Goal: Book appointment/travel/reservation

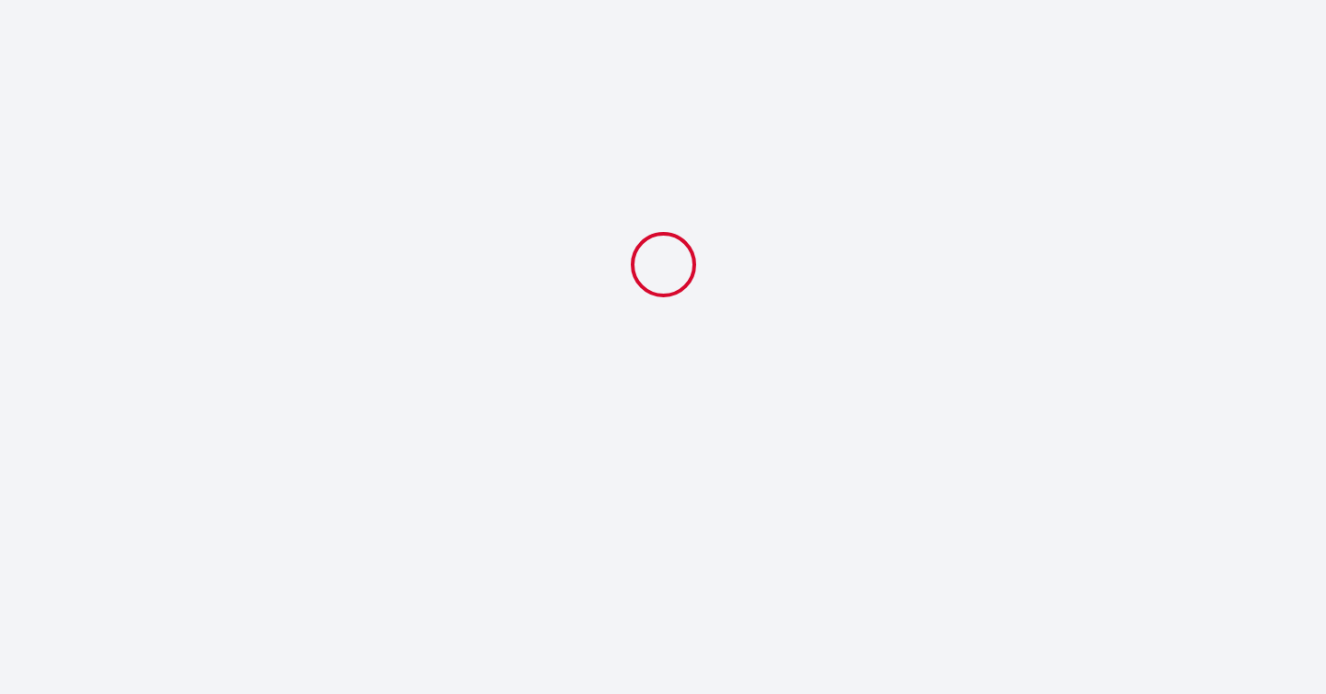
select select
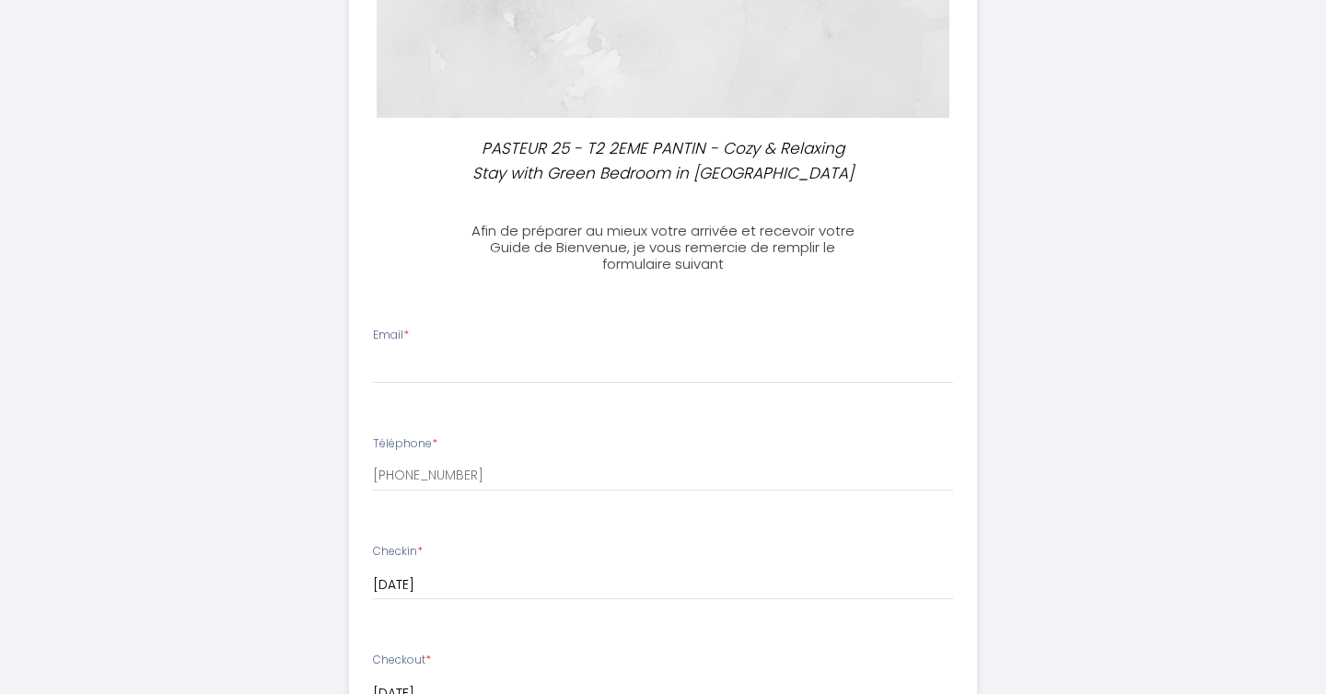
scroll to position [328, 0]
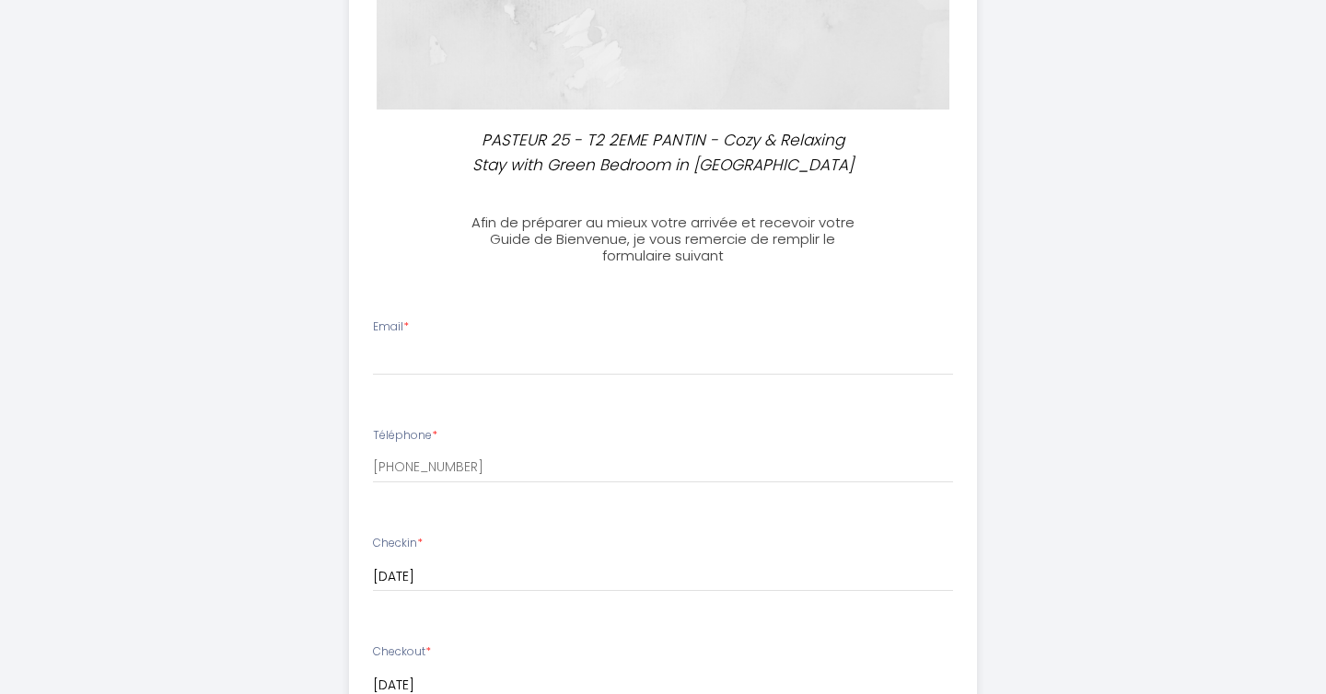
click at [690, 216] on h3 "Afin de préparer au mieux votre arrivée et recevoir votre Guide de Bienvenue, j…" at bounding box center [663, 240] width 410 height 50
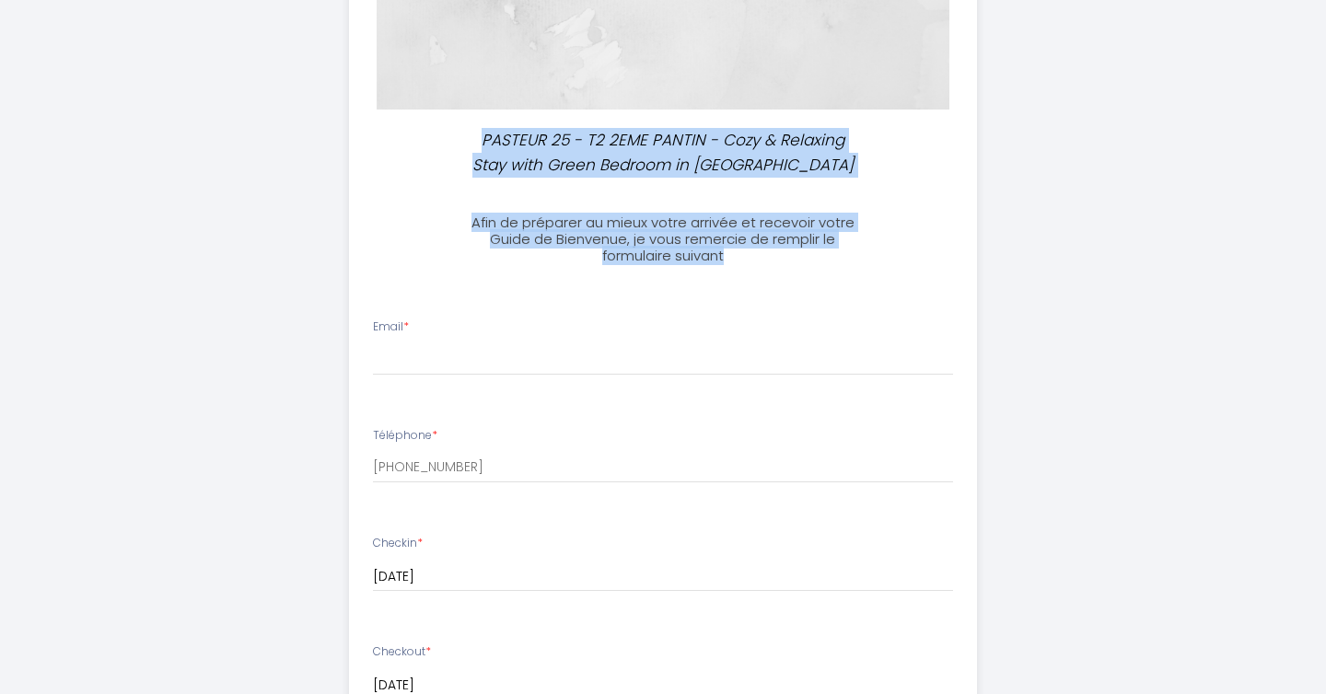
drag, startPoint x: 743, startPoint y: 254, endPoint x: 472, endPoint y: 135, distance: 296.6
click at [472, 135] on div "PASTEUR 25 - T2 2EME PANTIN - Cozy & Relaxing Stay with Green Bedroom in [GEOGR…" at bounding box center [663, 562] width 629 height 1688
copy div "PASTEUR 25 - T2 2EME PANTIN - Cozy & Relaxing Stay with Green Bedroom in [GEOGR…"
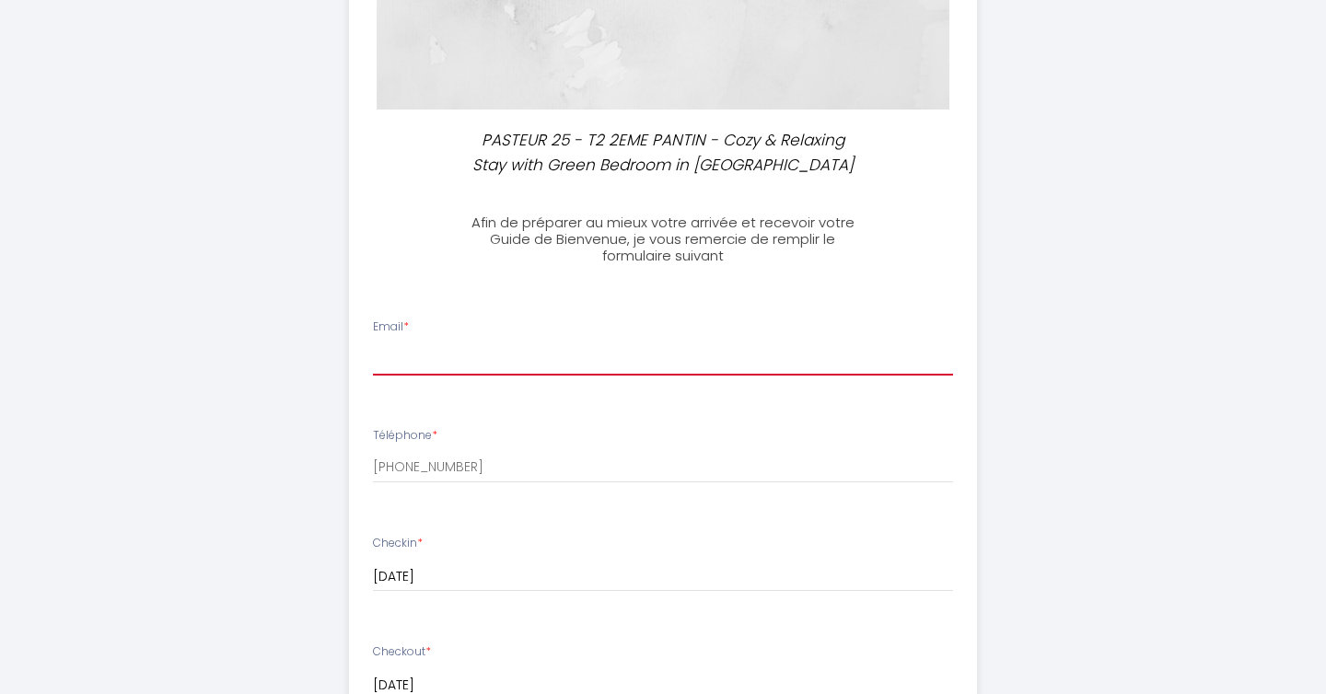
click at [410, 374] on input "Email *" at bounding box center [663, 359] width 581 height 33
type input "[EMAIL_ADDRESS][DOMAIN_NAME]"
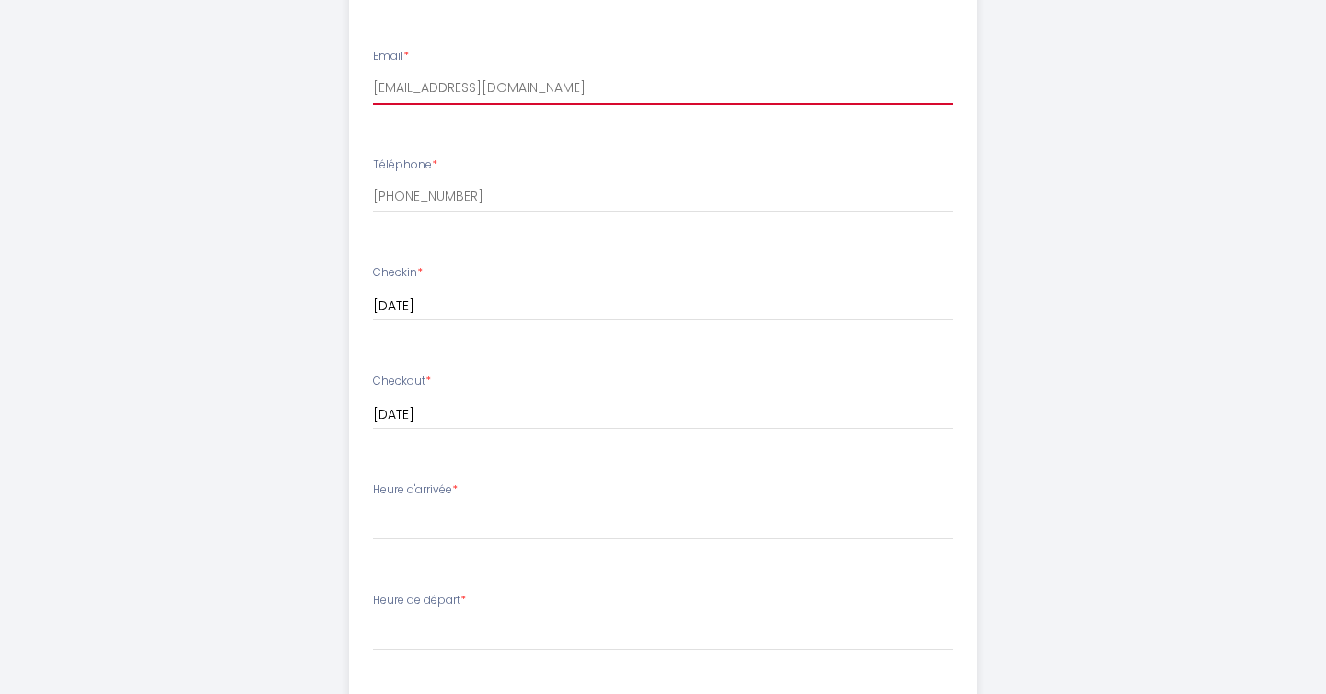
scroll to position [647, 0]
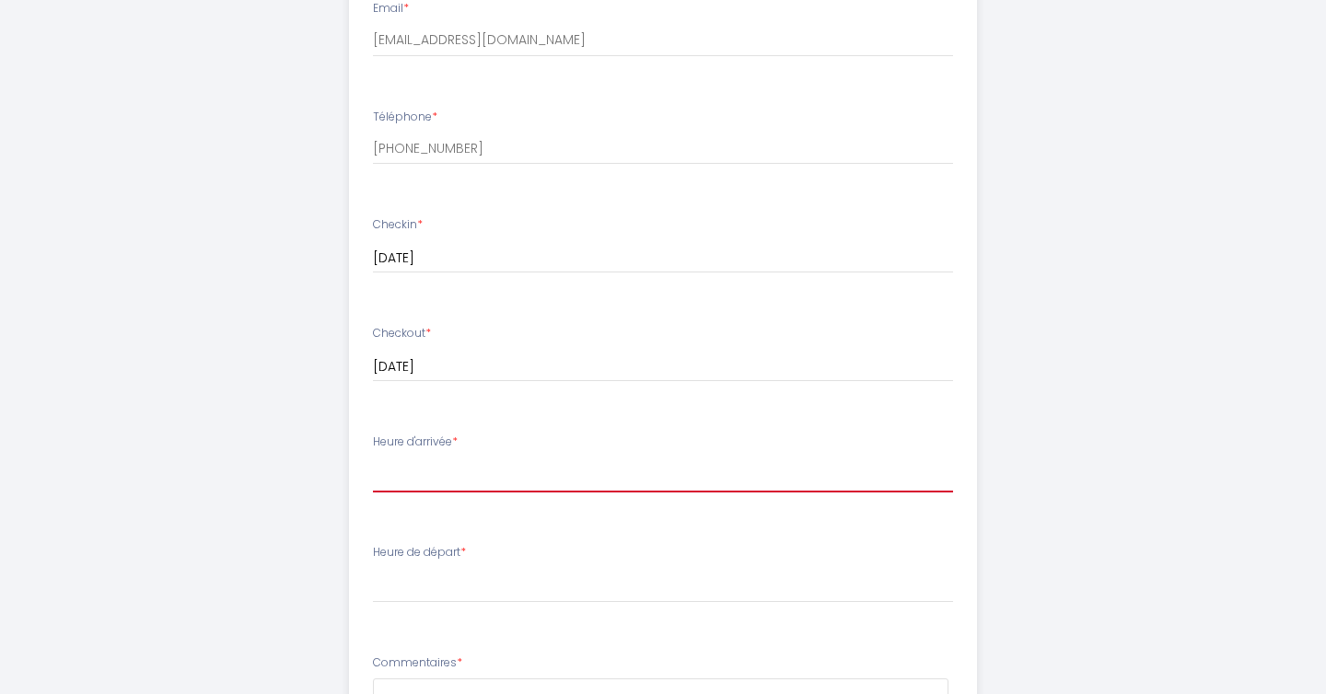
click at [457, 489] on select "16:00 16:30 17:00 17:30 18:00 18:30 19:00 19:30 20:00 20:30 21:00 21:30 22:00 2…" at bounding box center [663, 475] width 581 height 35
click at [422, 484] on select "16:00 16:30 17:00 17:30 18:00 18:30 19:00 19:30 20:00 20:30 21:00 21:30 22:00 2…" at bounding box center [663, 475] width 581 height 35
click at [427, 476] on select "16:00 16:30 17:00 17:30 18:00 18:30 19:00 19:30 20:00 20:30 21:00 21:30 22:00 2…" at bounding box center [663, 475] width 581 height 35
select select "16:00"
click at [373, 458] on select "16:00 16:30 17:00 17:30 18:00 18:30 19:00 19:30 20:00 20:30 21:00 21:30 22:00 2…" at bounding box center [663, 475] width 581 height 35
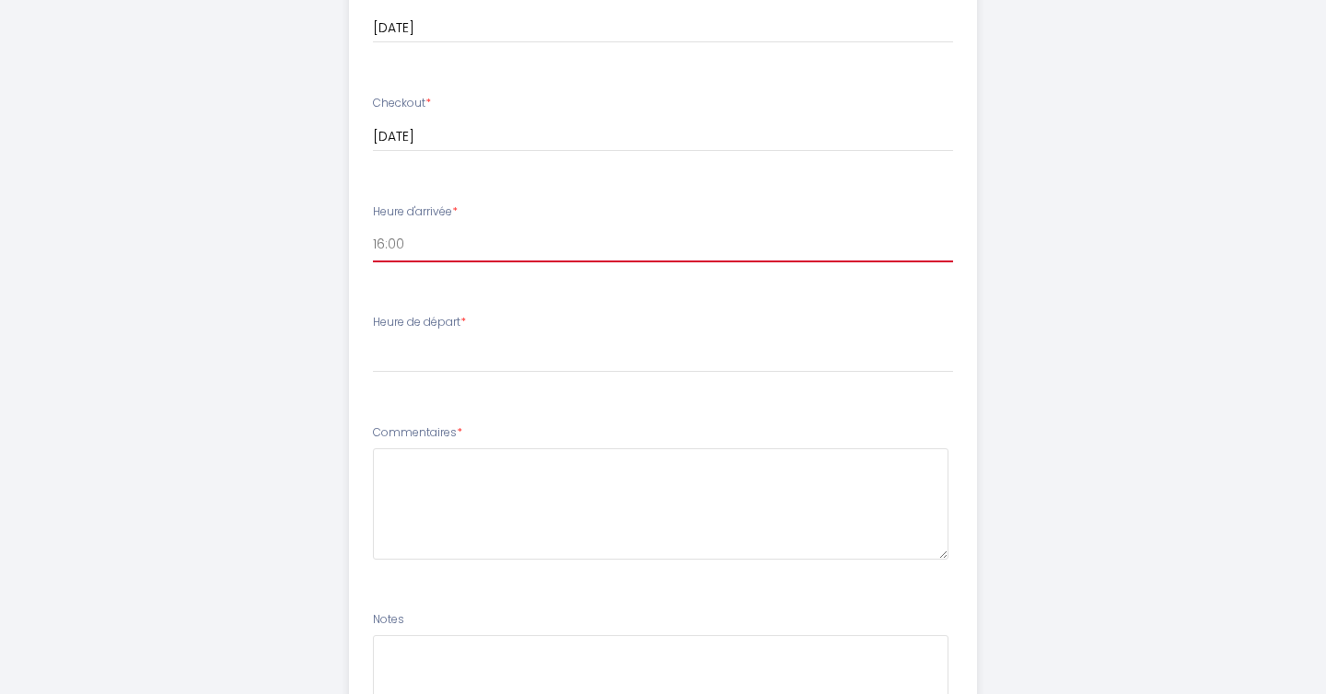
scroll to position [878, 0]
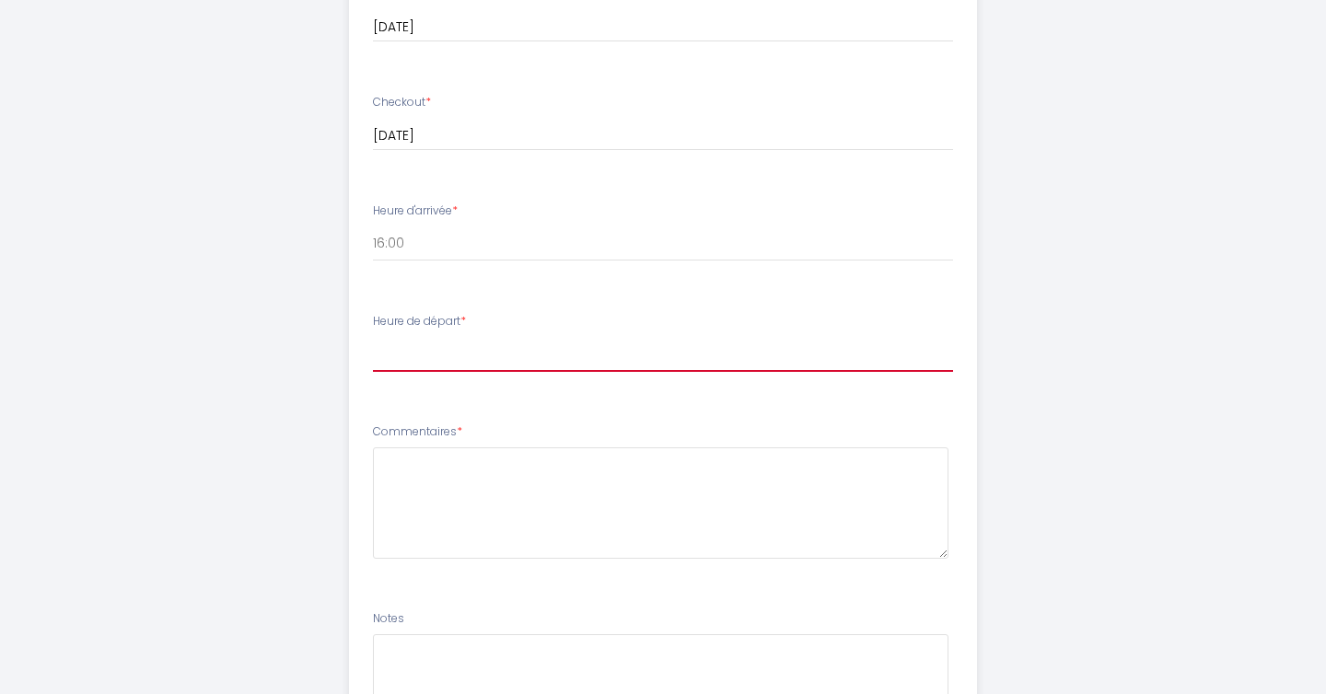
click at [462, 343] on select "00:00 00:30 01:00 01:30 02:00 02:30 03:00 03:30 04:00 04:30 05:00 05:30 06:00 0…" at bounding box center [663, 354] width 581 height 35
select select "11:00"
click at [373, 337] on select "00:00 00:30 01:00 01:30 02:00 02:30 03:00 03:30 04:00 04:30 05:00 05:30 06:00 0…" at bounding box center [663, 354] width 581 height 35
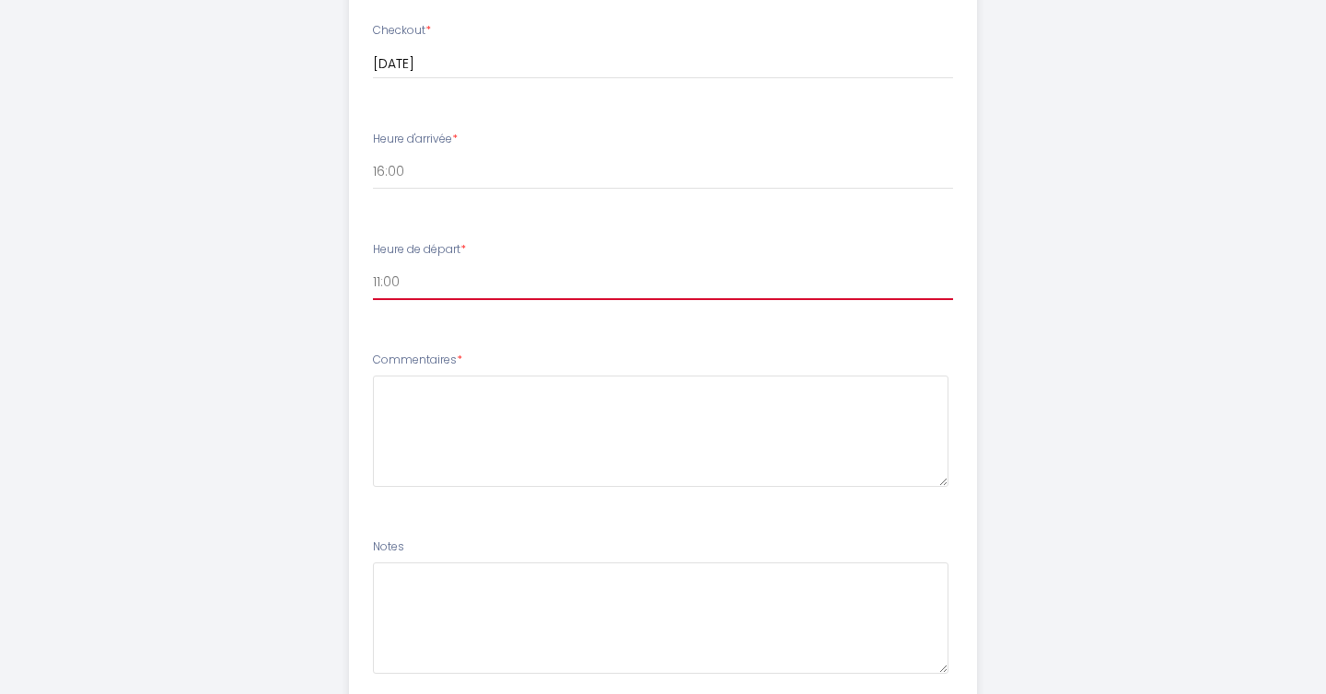
scroll to position [951, 0]
click at [431, 358] on label "Commentaires *" at bounding box center [417, 359] width 89 height 17
copy label "Commentaires"
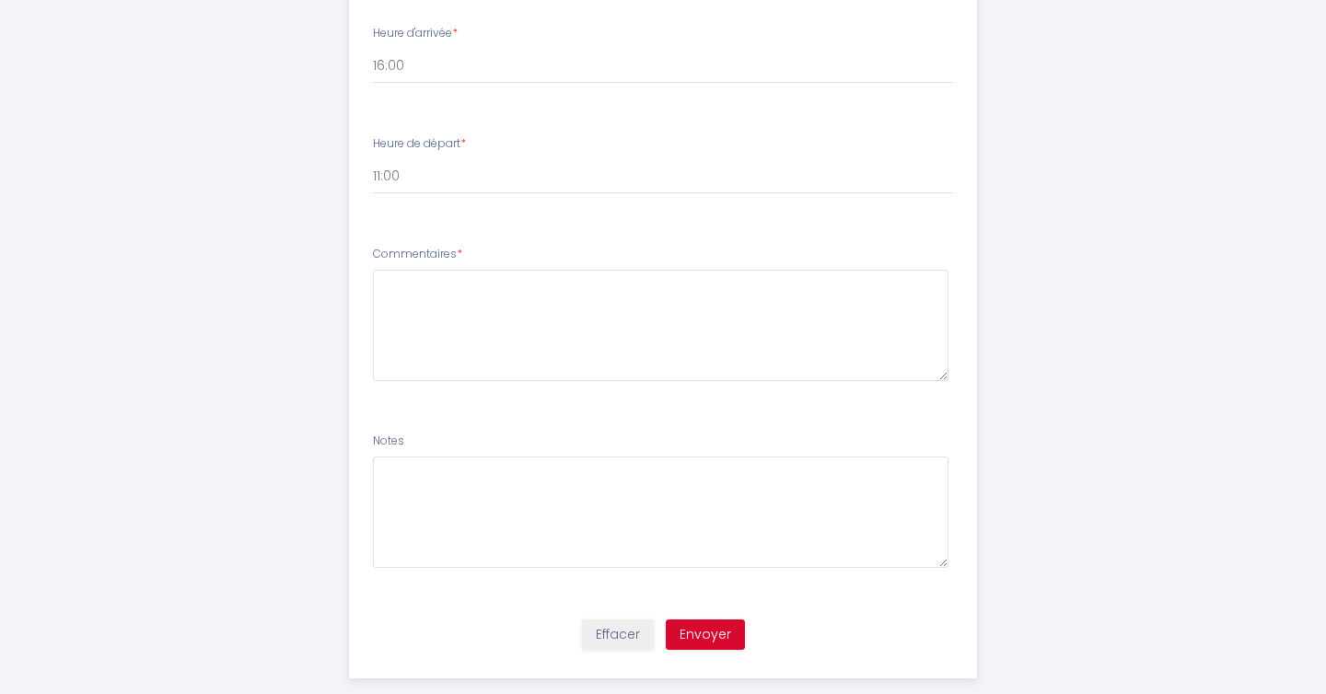
scroll to position [1058, 0]
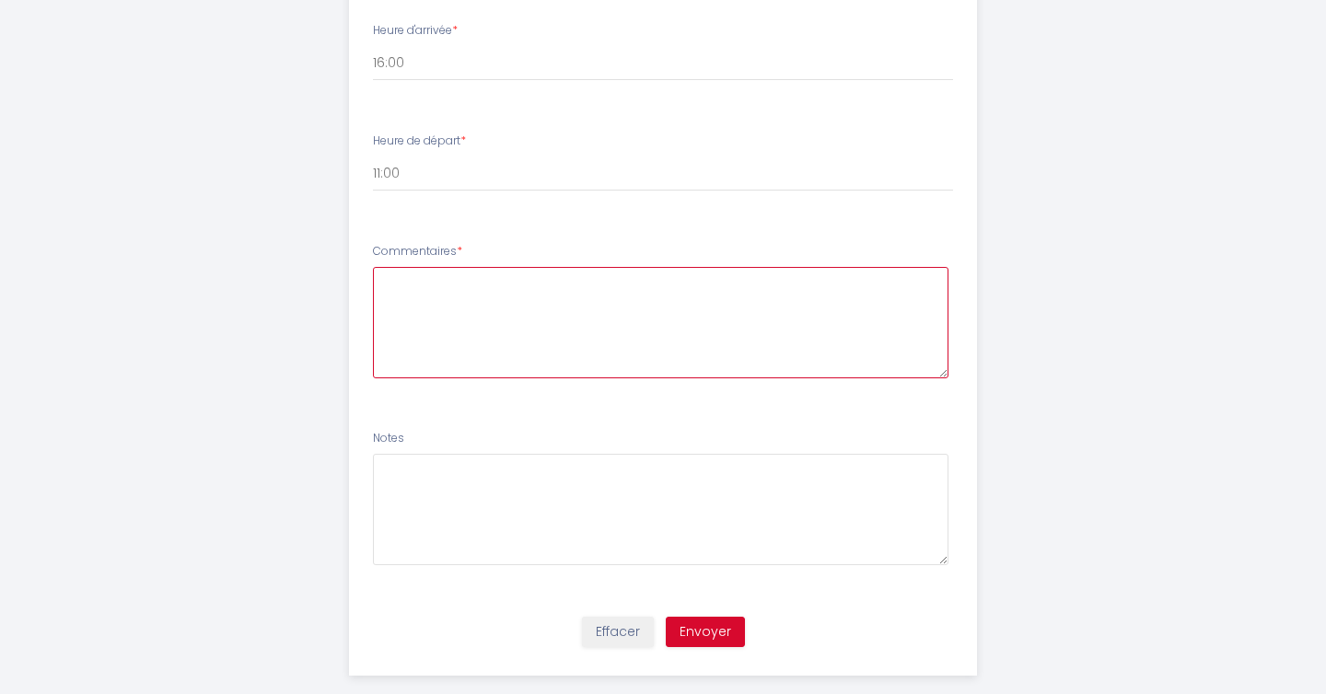
click at [533, 322] on textarea at bounding box center [661, 322] width 577 height 111
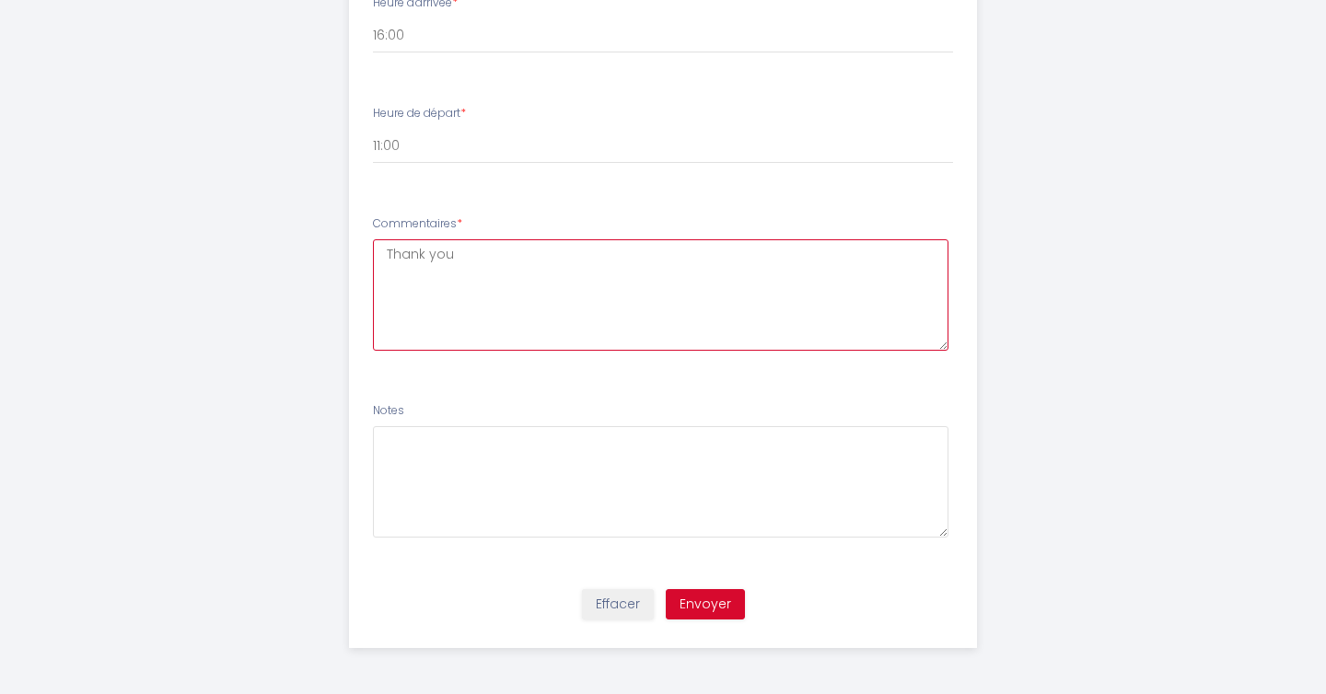
type textarea "Thank you"
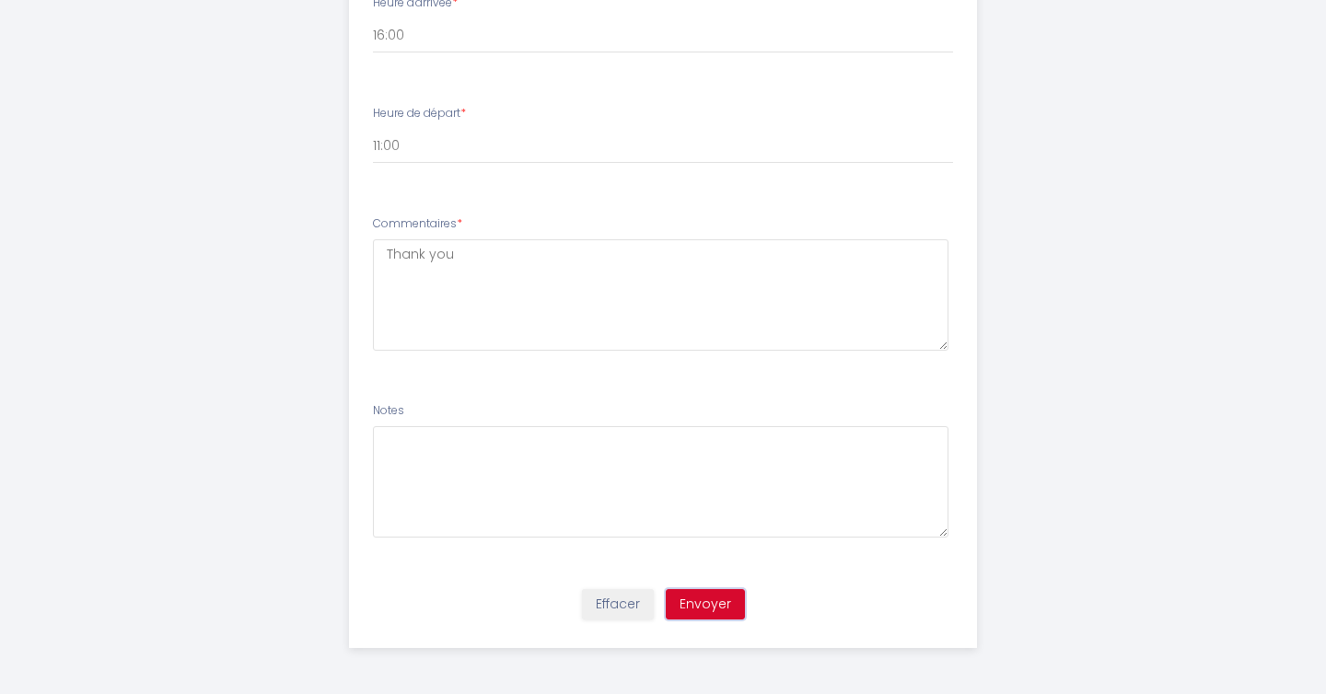
click at [731, 605] on button "Envoyer" at bounding box center [705, 604] width 79 height 31
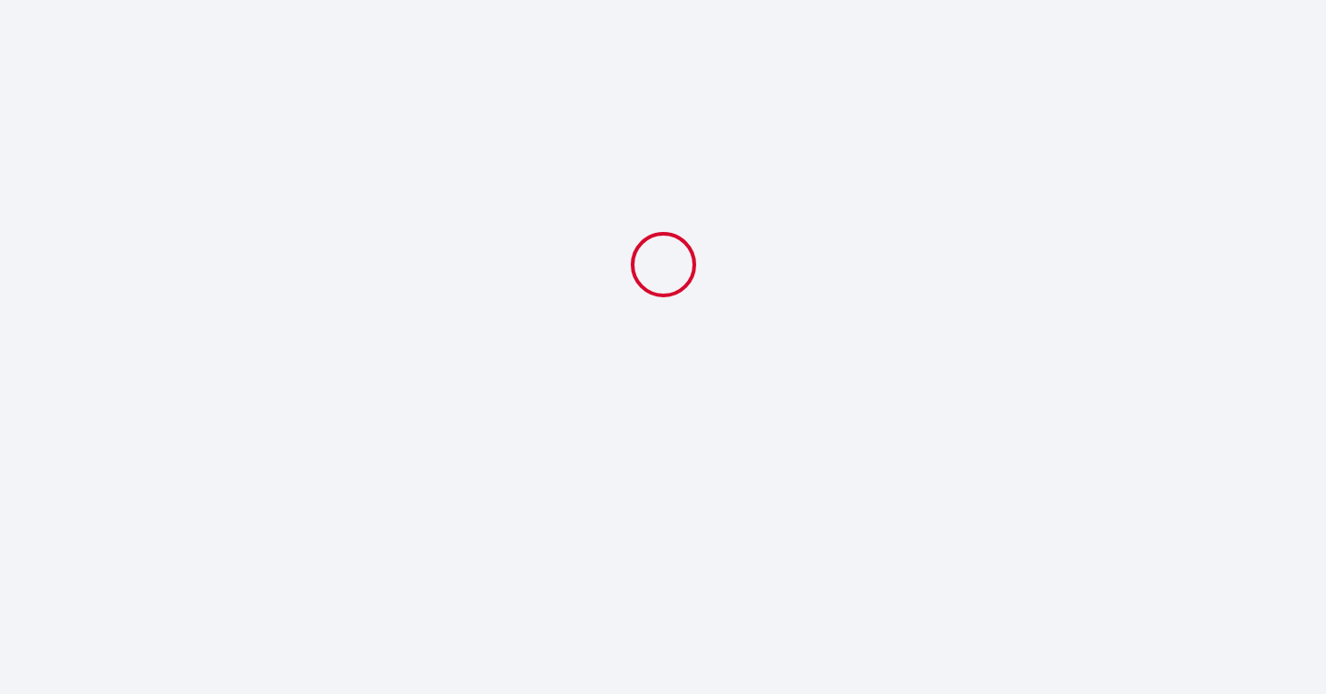
select select "11:00"
